Goal: Transaction & Acquisition: Download file/media

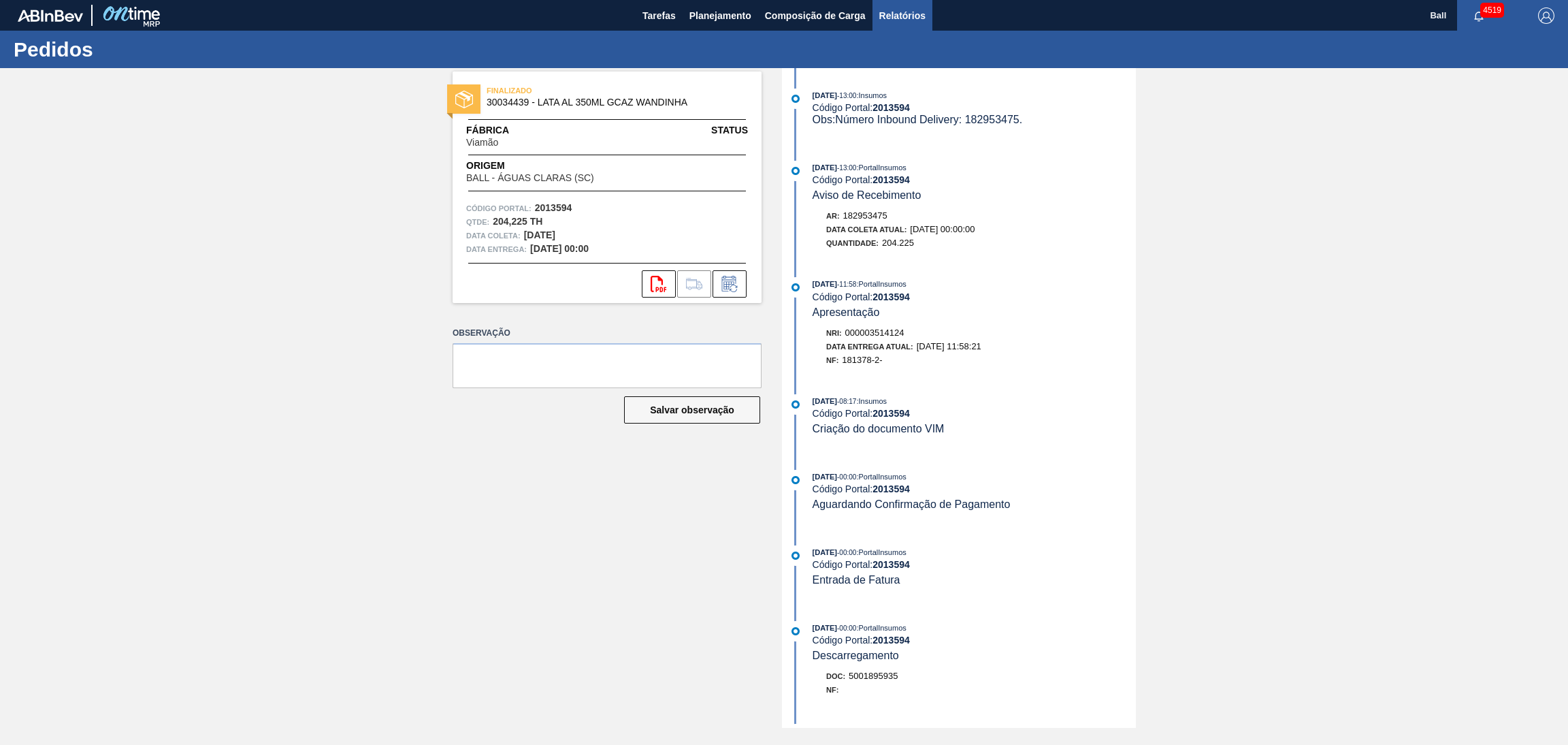
click at [911, 14] on span "Relatórios" at bounding box center [902, 16] width 46 height 16
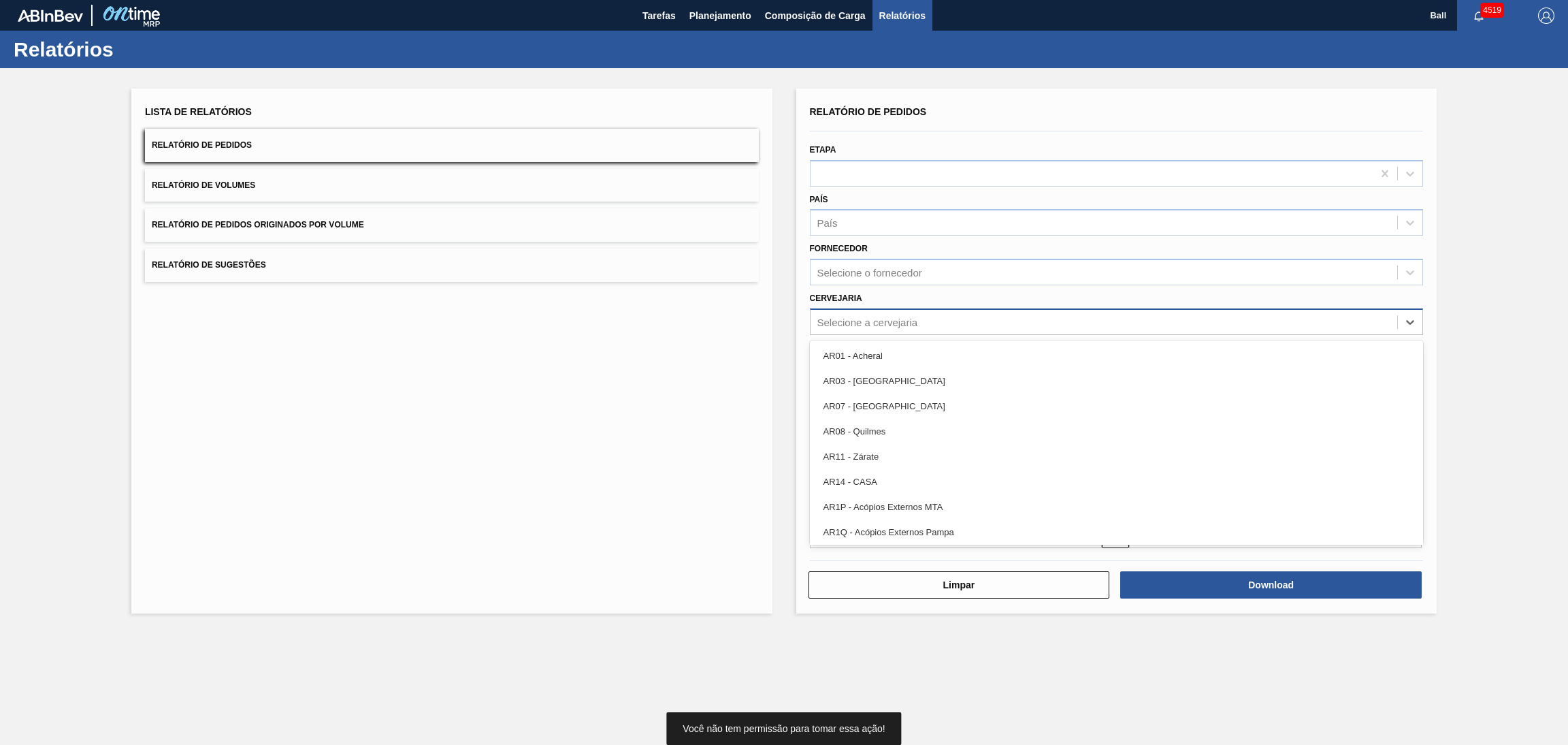
click at [909, 326] on div "Selecione a cervejaria" at bounding box center [1103, 321] width 587 height 20
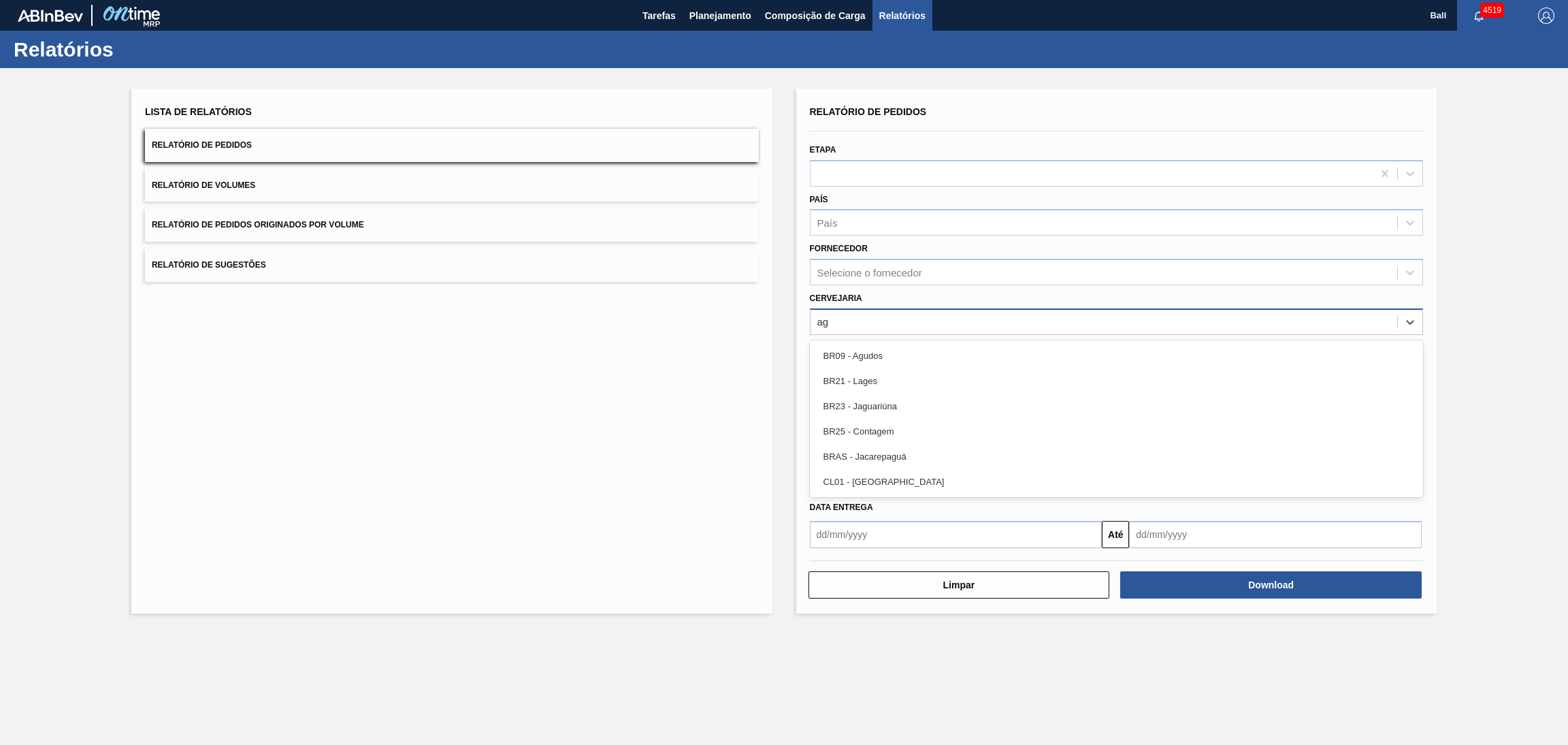
type input "agu"
type input "agud"
click at [918, 343] on div "BR09 - Agudos" at bounding box center [1117, 356] width 614 height 25
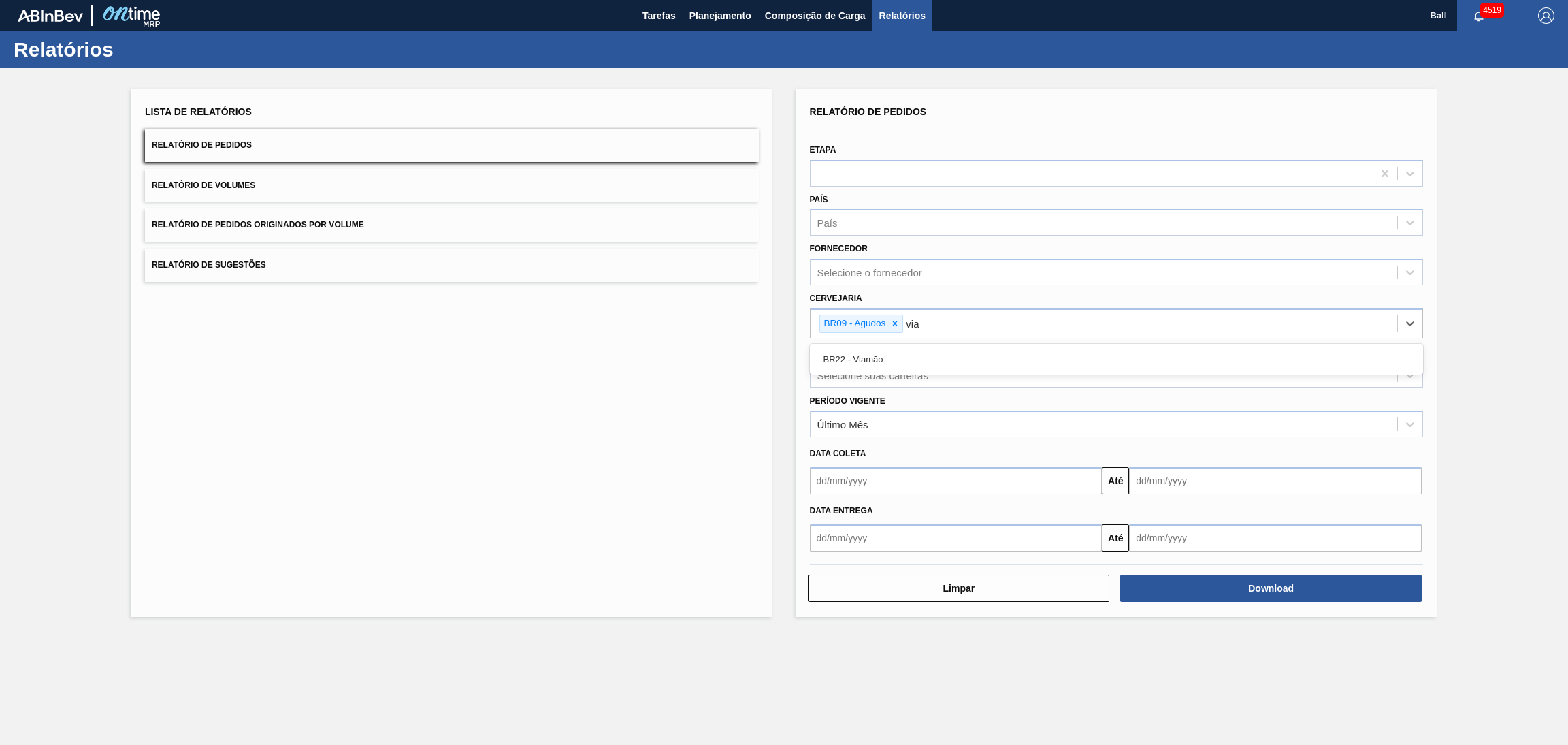
type input "viam"
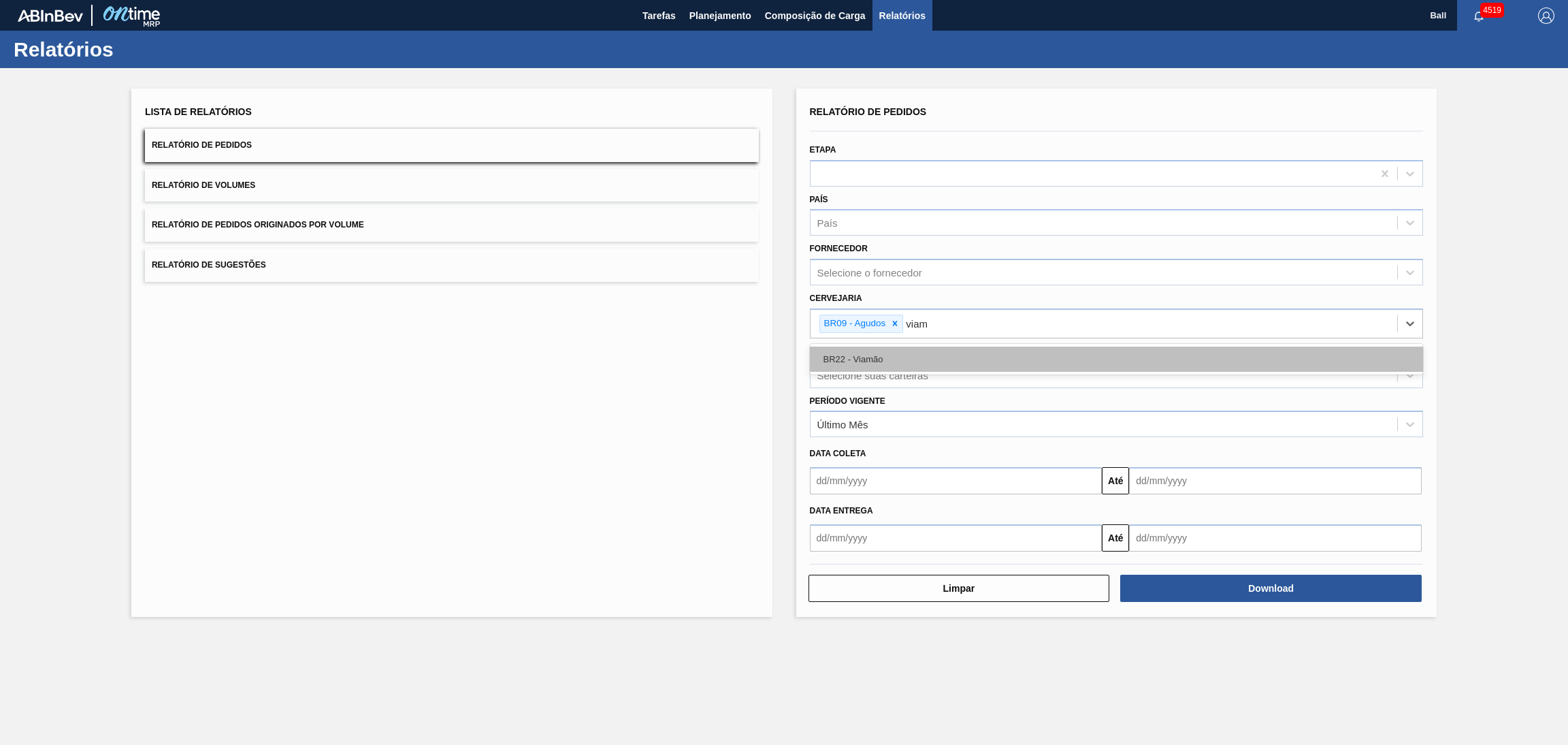
click at [919, 348] on div "BR22 - Viamão" at bounding box center [1117, 359] width 614 height 25
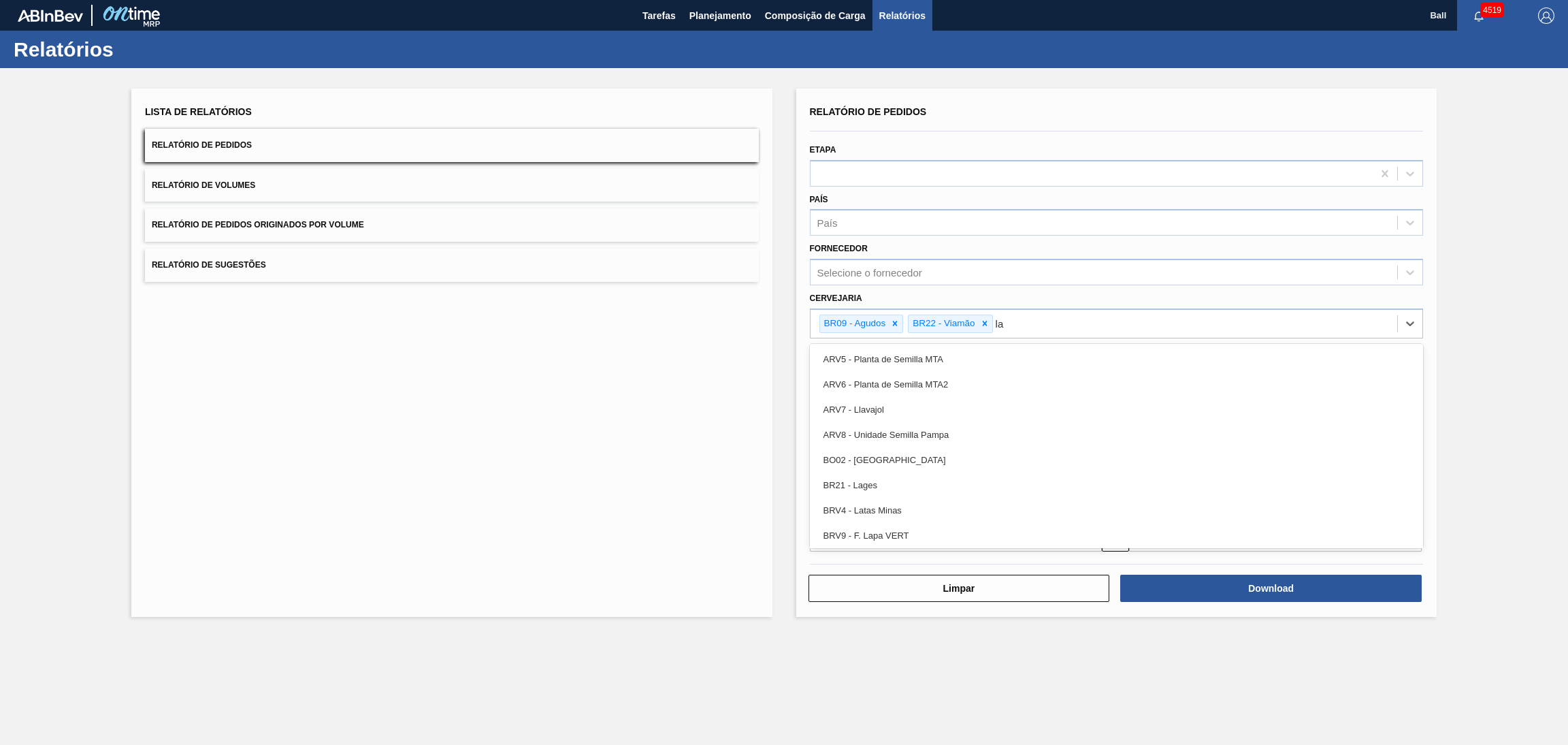
type input "lag"
click at [919, 348] on div "BR21 - Lages" at bounding box center [1117, 359] width 614 height 25
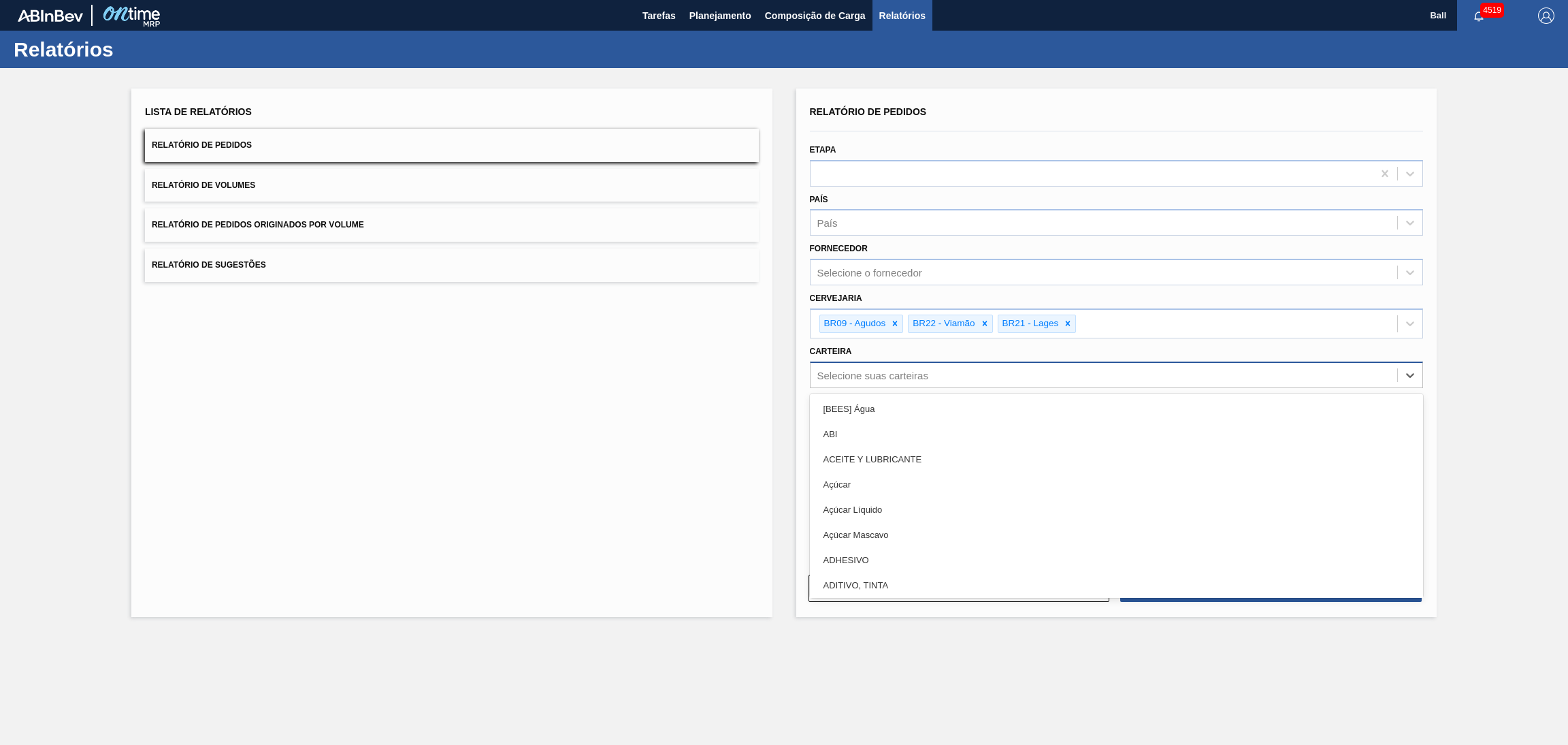
click at [918, 365] on div "Selecione suas carteiras" at bounding box center [1103, 375] width 587 height 20
type input "lata"
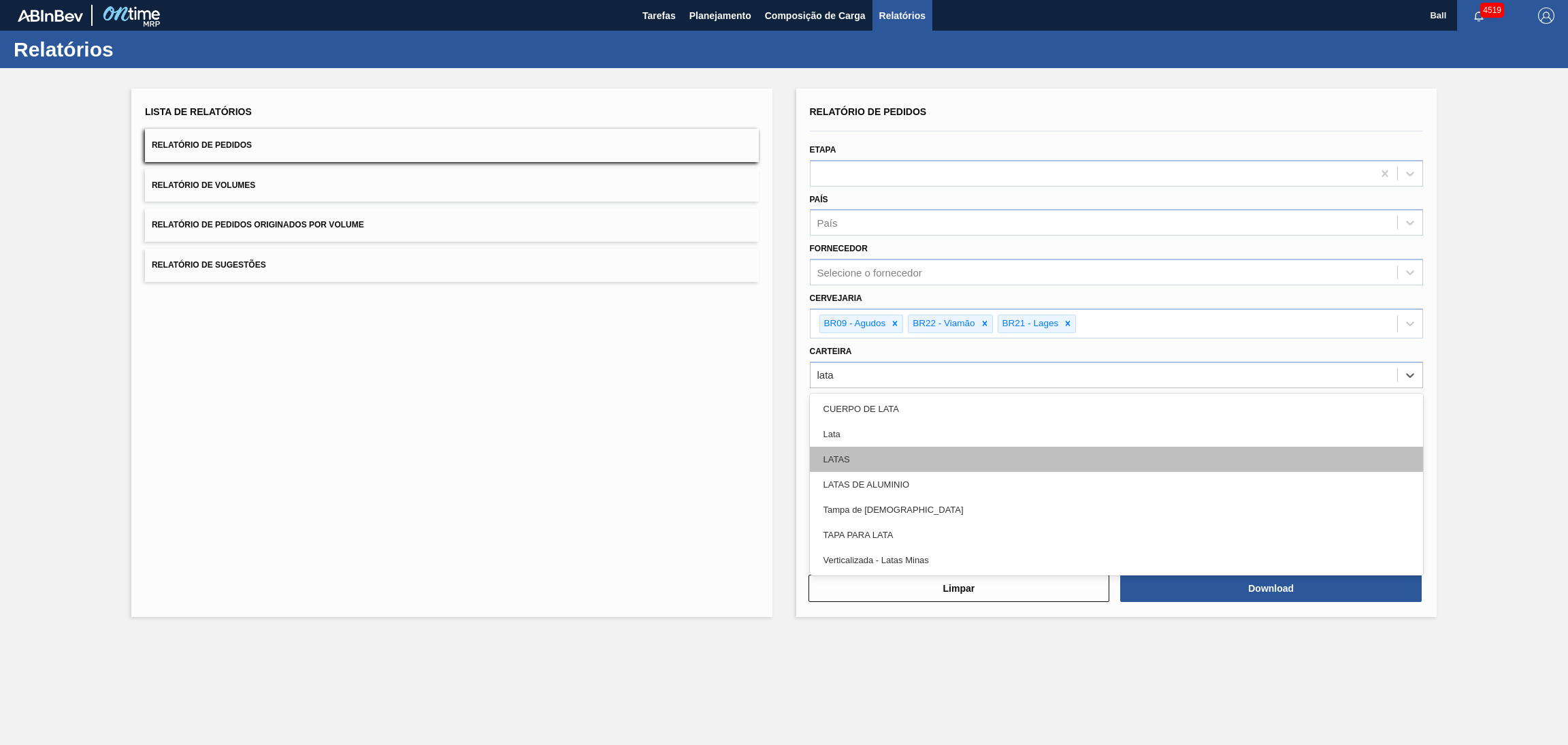
click at [883, 461] on div "LATAS" at bounding box center [1117, 459] width 614 height 25
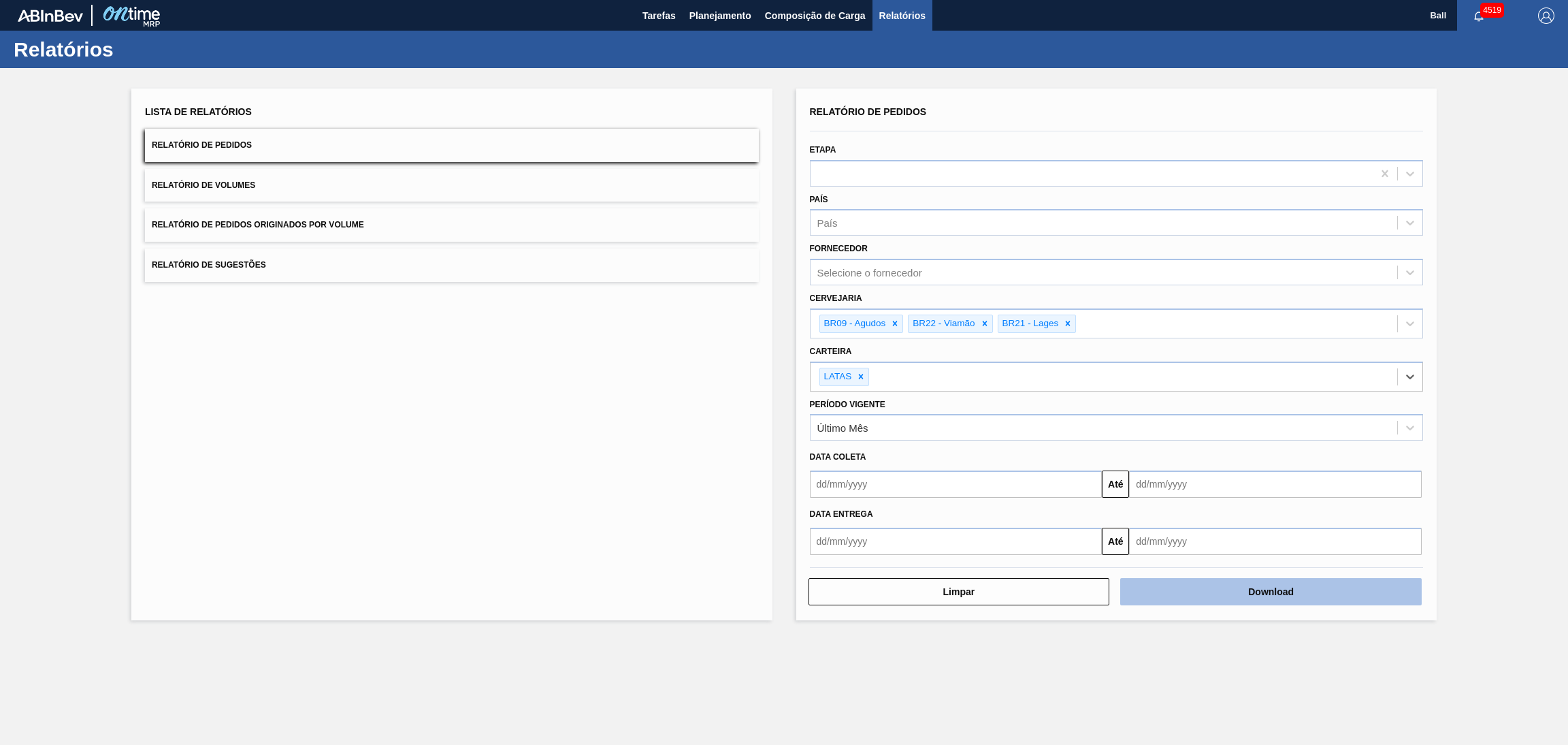
click at [1140, 589] on button "Download" at bounding box center [1271, 591] width 301 height 27
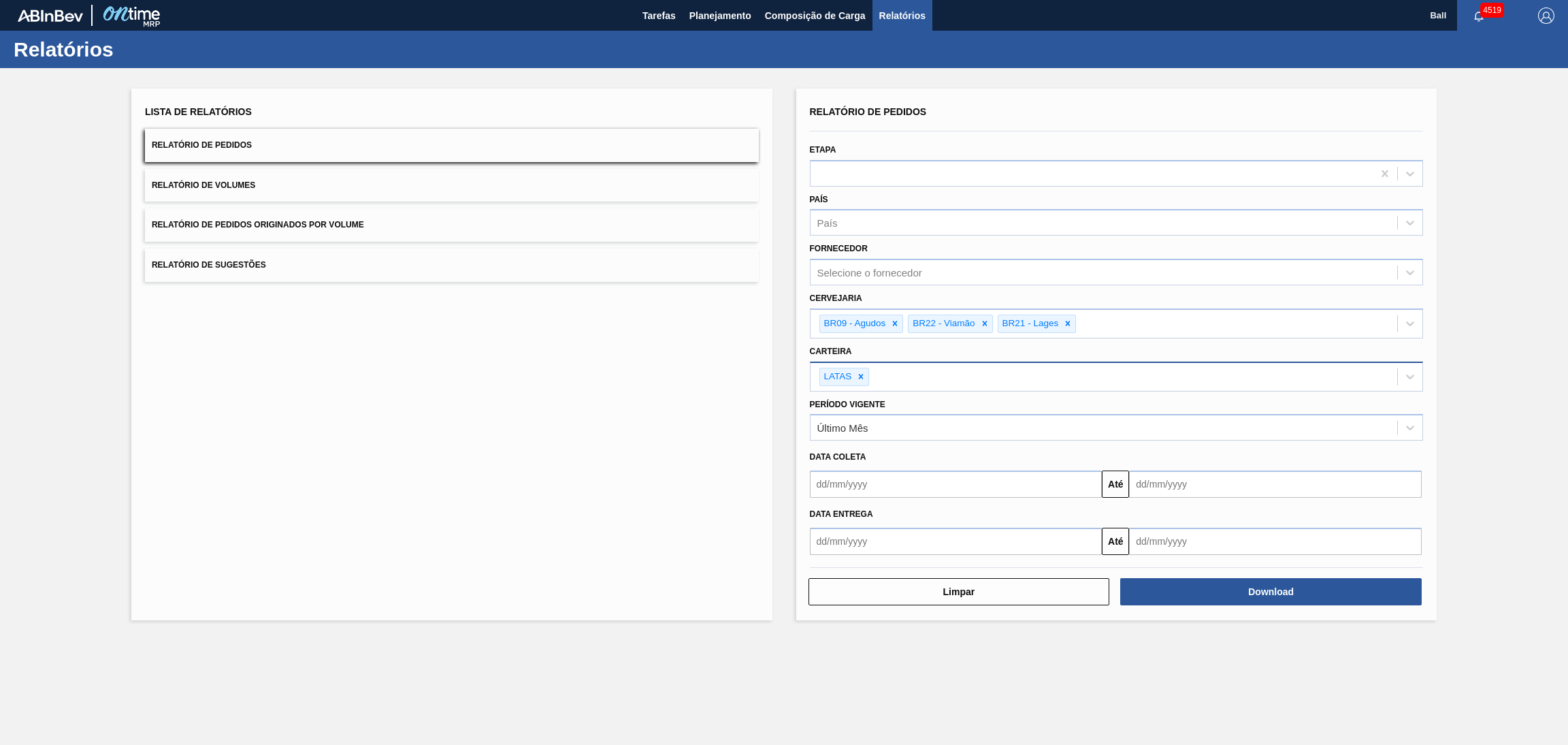
click at [924, 374] on div "LATAS" at bounding box center [1103, 377] width 587 height 28
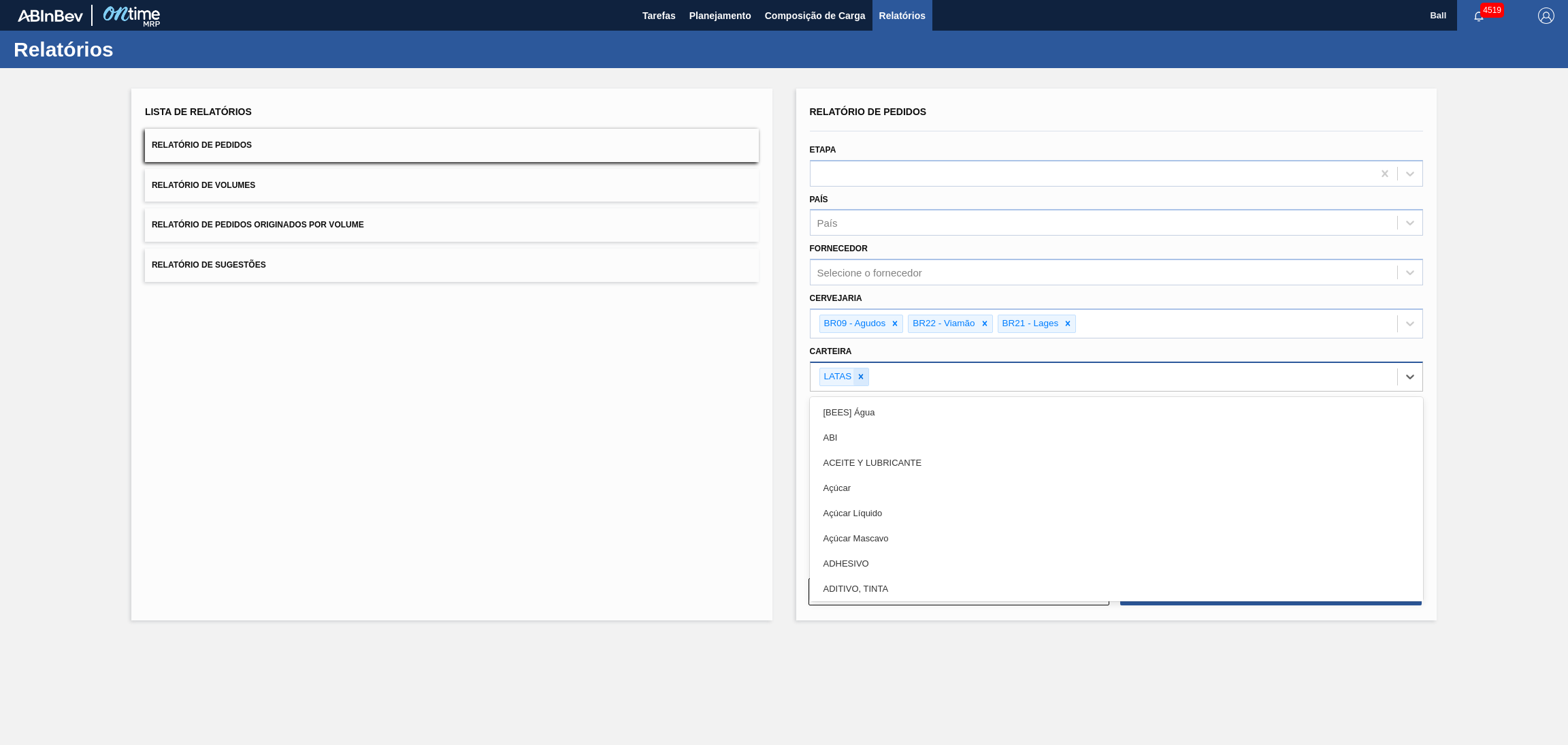
click at [861, 380] on div at bounding box center [861, 376] width 15 height 17
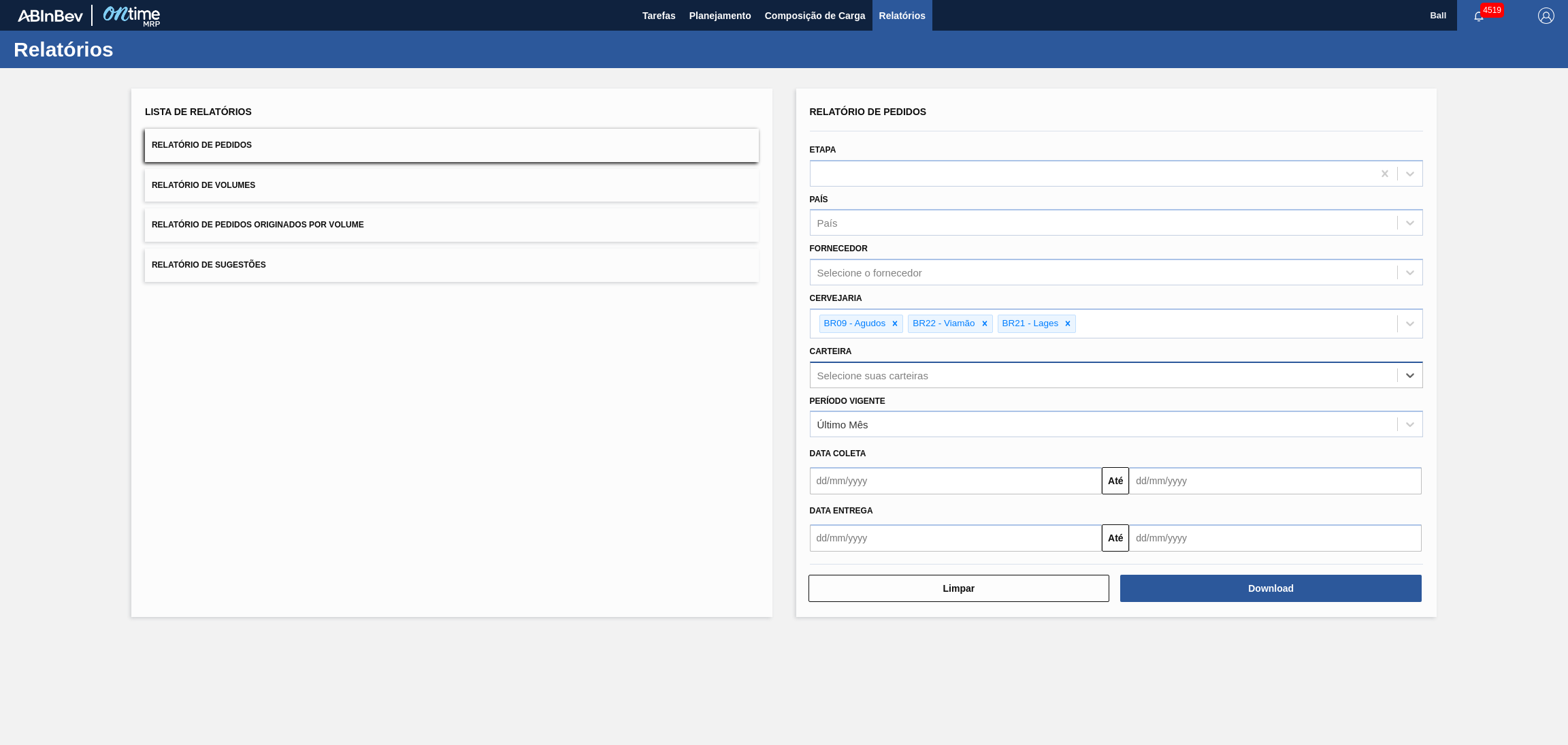
click at [861, 380] on div "Selecione suas carteiras" at bounding box center [1103, 375] width 587 height 20
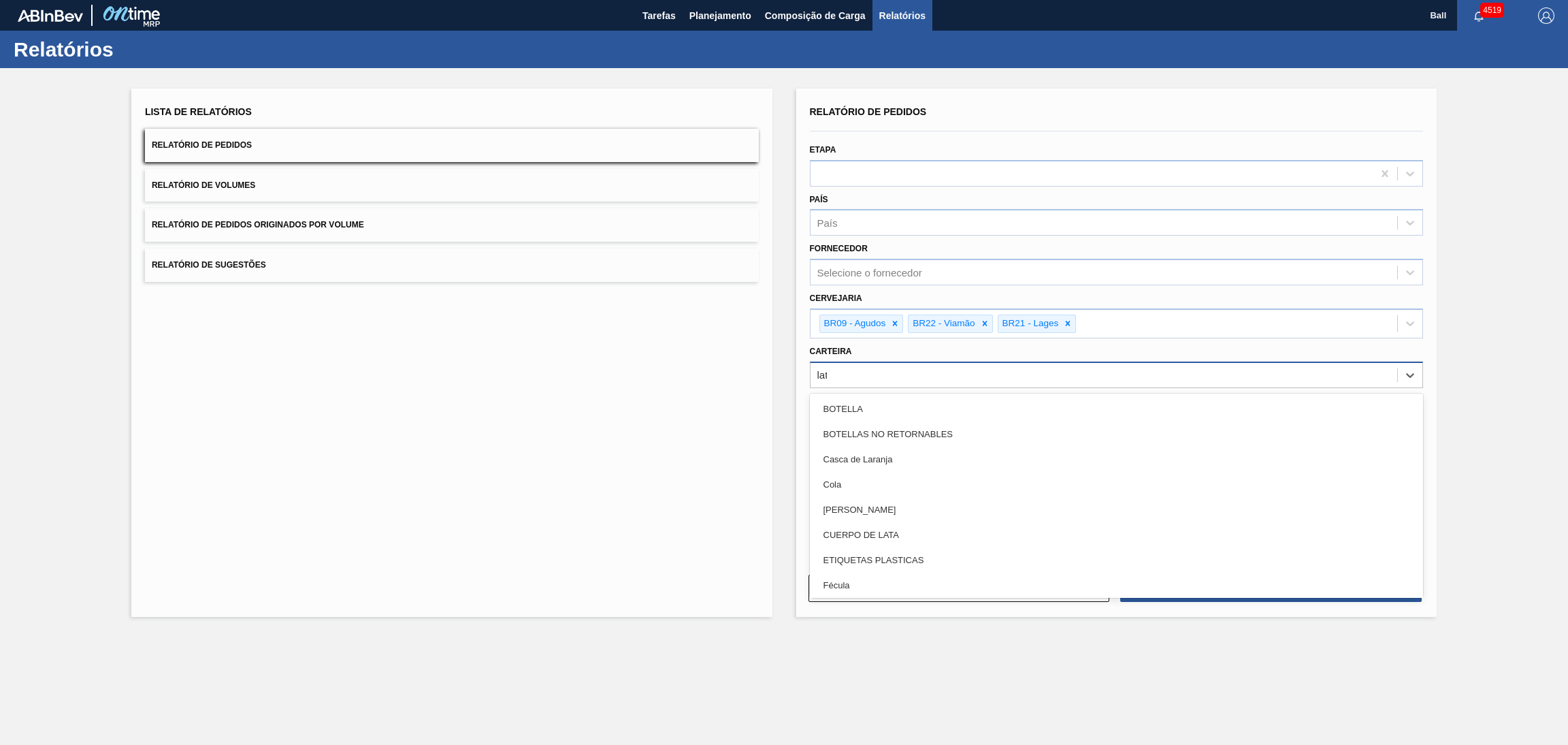
type input "lata"
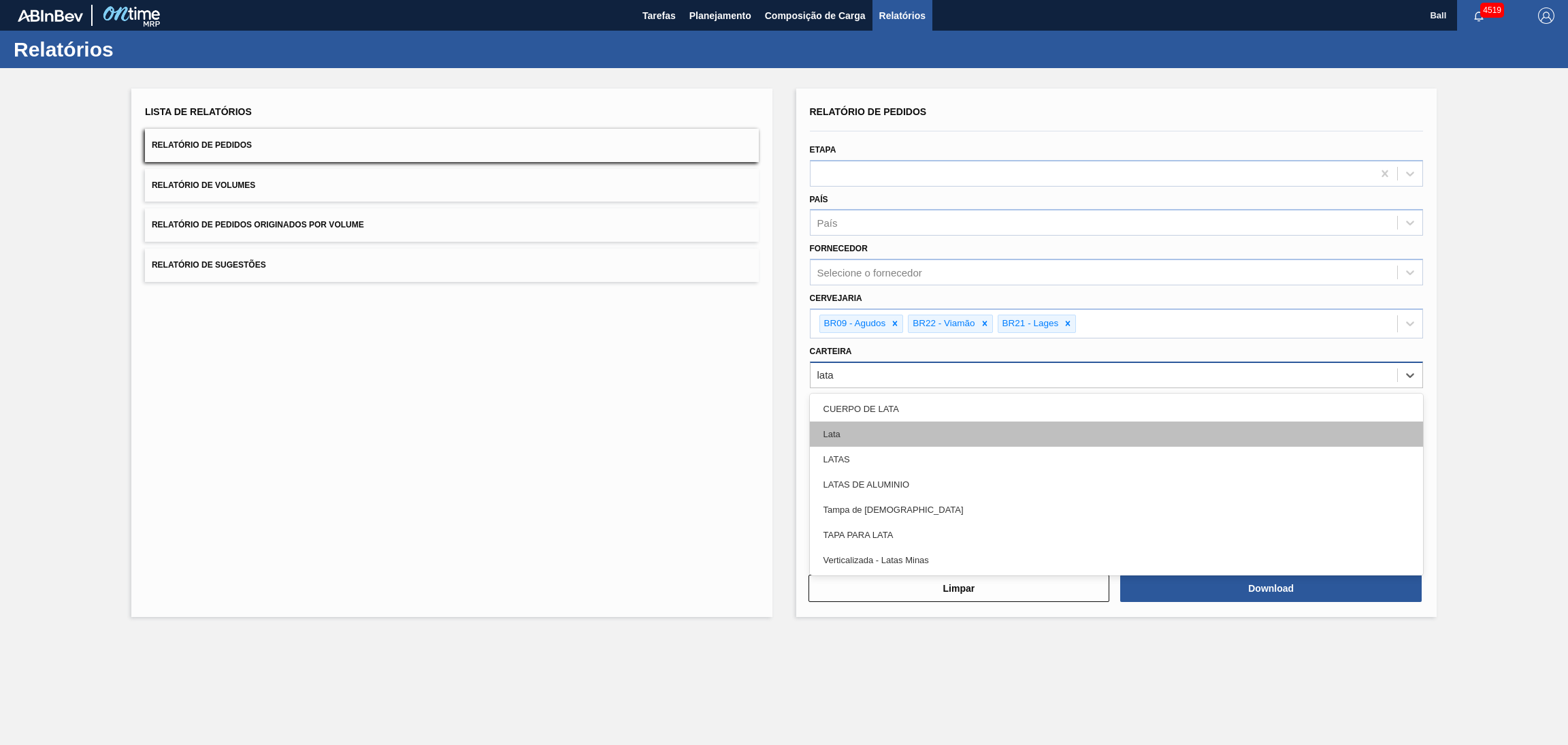
click at [859, 430] on div "Lata" at bounding box center [1117, 434] width 614 height 25
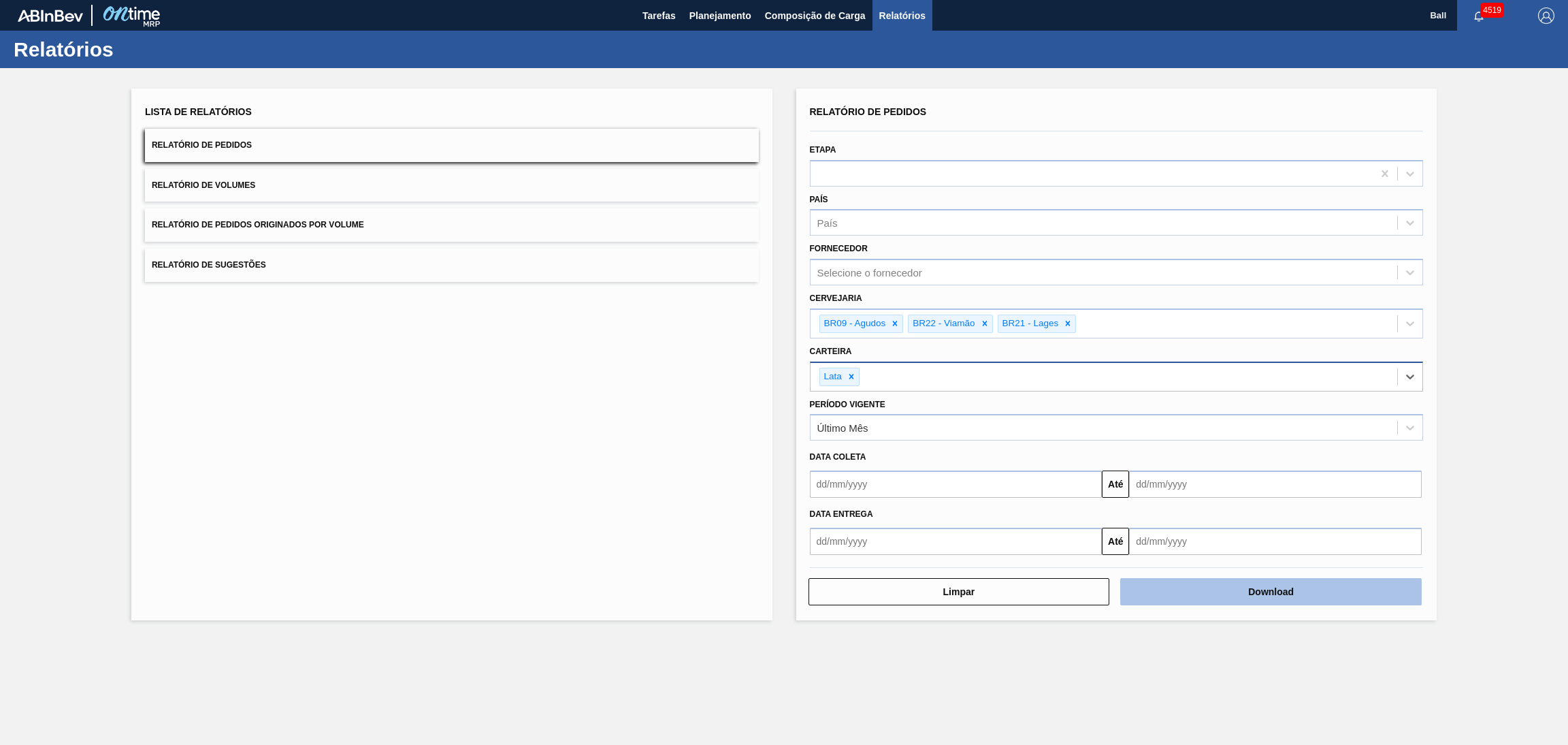
click at [1240, 597] on button "Download" at bounding box center [1271, 591] width 301 height 27
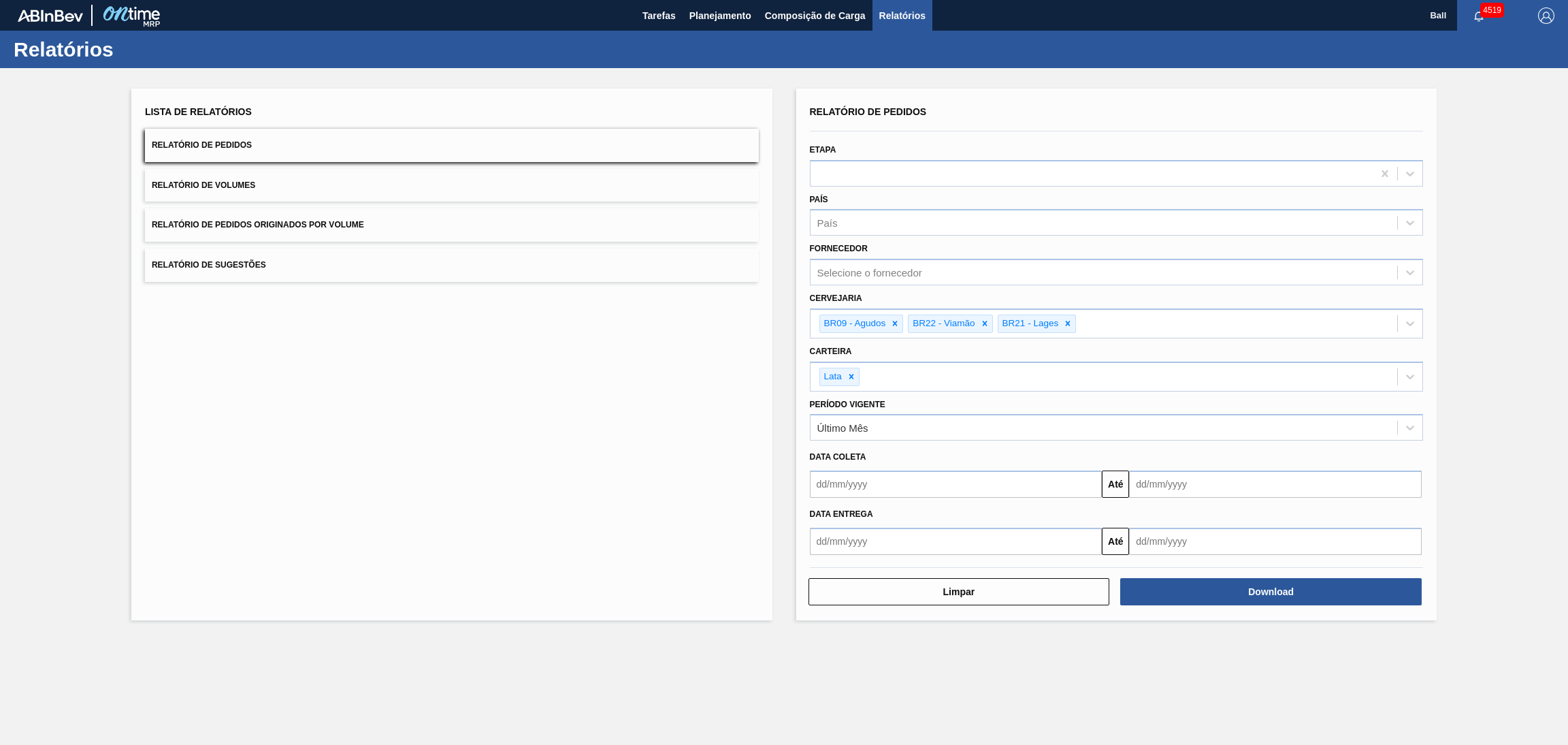
click at [303, 193] on button "Relatório de Volumes" at bounding box center [451, 185] width 614 height 34
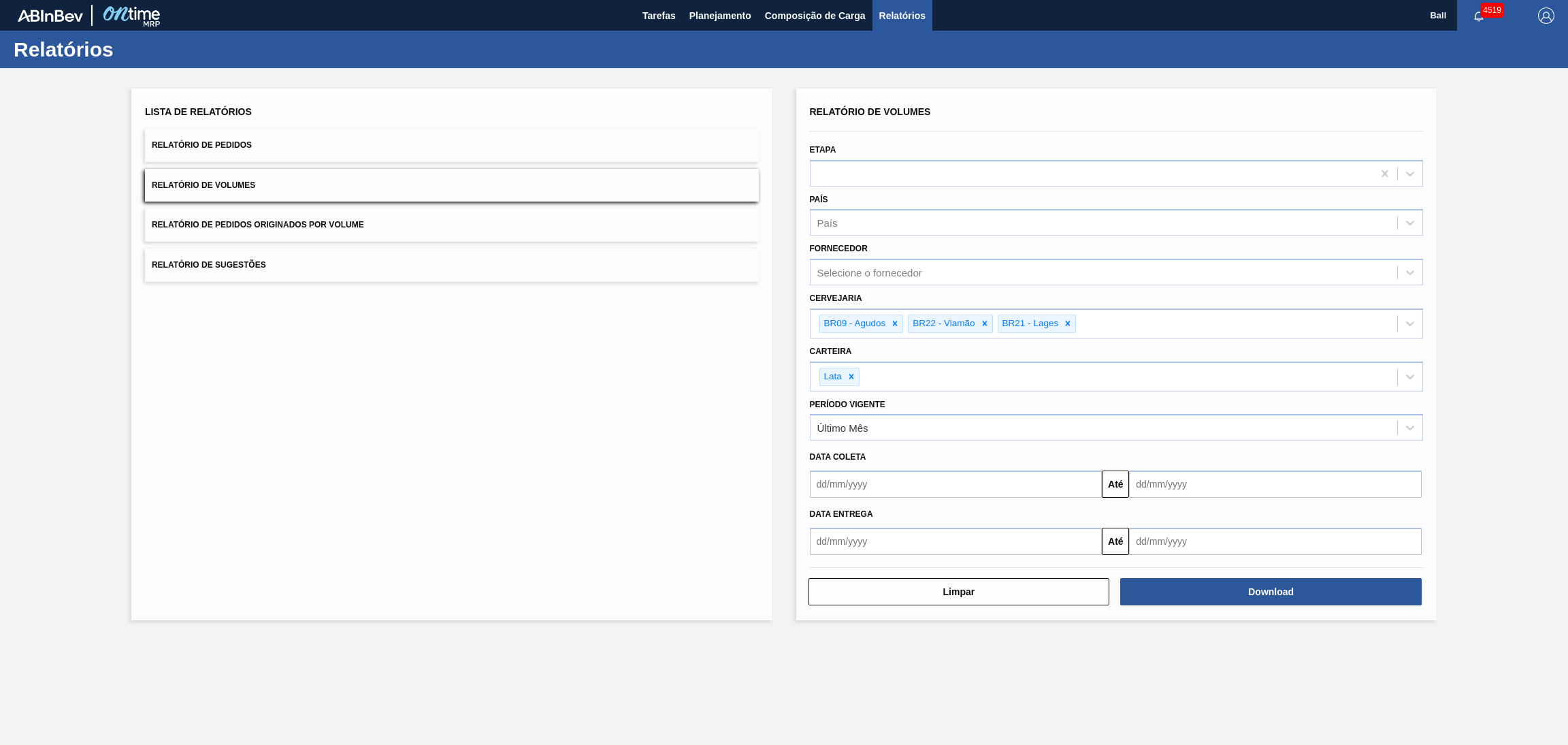
click at [303, 193] on button "Relatório de Volumes" at bounding box center [451, 185] width 614 height 34
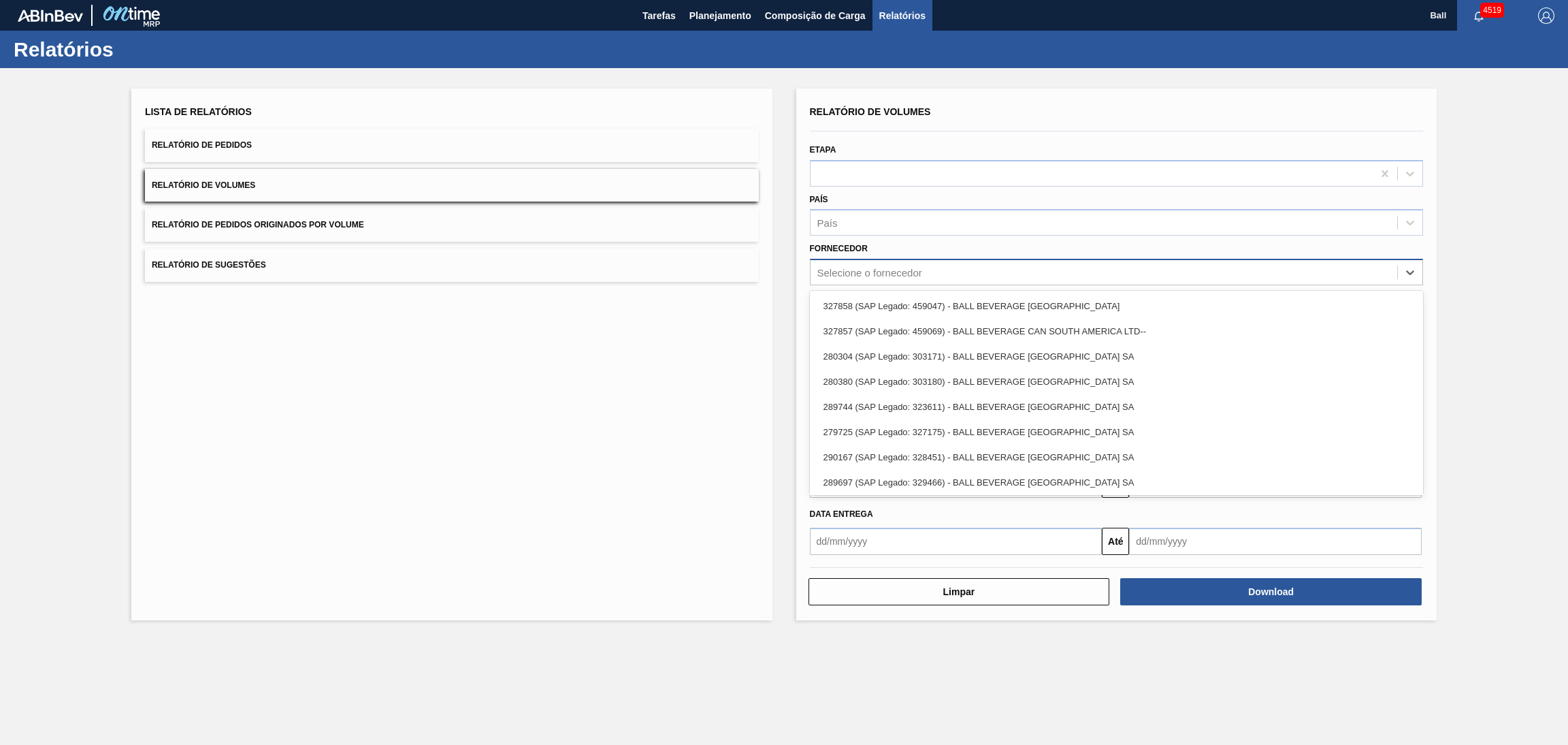
click at [887, 259] on div "Selecione o fornecedor" at bounding box center [1117, 272] width 614 height 26
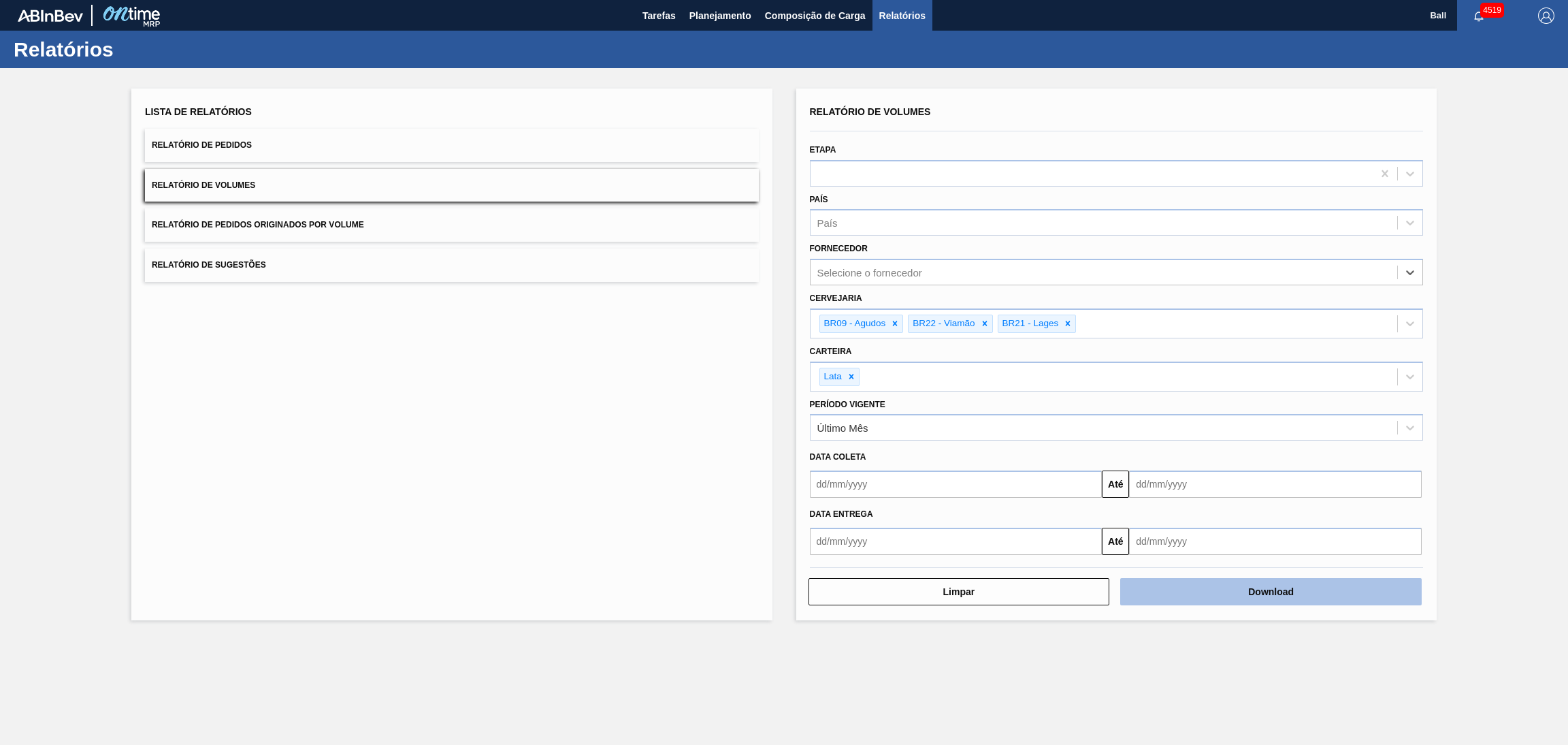
click at [1186, 588] on button "Download" at bounding box center [1271, 591] width 301 height 27
